Goal: Task Accomplishment & Management: Complete application form

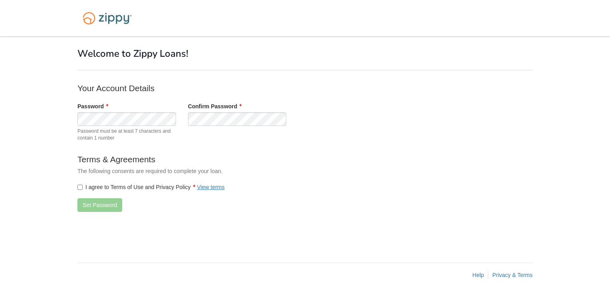
click at [44, 121] on body "× × Welcome to Zippy Loans! Your Account Details Password" at bounding box center [305, 147] width 610 height 295
click at [96, 203] on button "Set Password" at bounding box center [99, 205] width 45 height 14
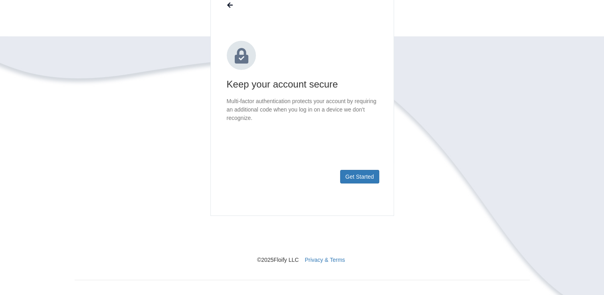
scroll to position [80, 0]
click at [359, 172] on button "Get Started" at bounding box center [359, 175] width 39 height 14
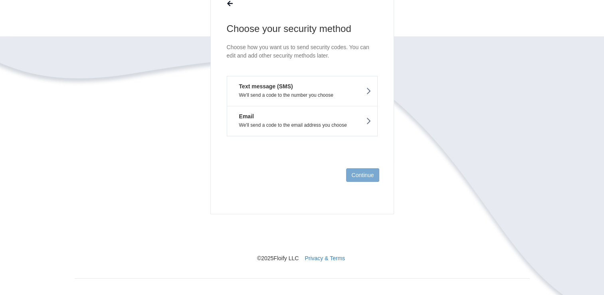
click at [286, 117] on button "Email We'll send a code to the email address you choose" at bounding box center [302, 121] width 151 height 30
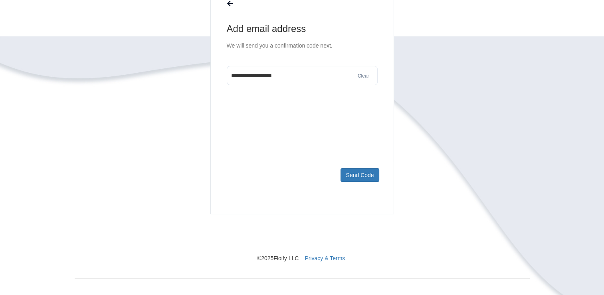
type input "**********"
click at [359, 175] on button "Send Code" at bounding box center [360, 175] width 38 height 14
